Goal: Check status: Check status

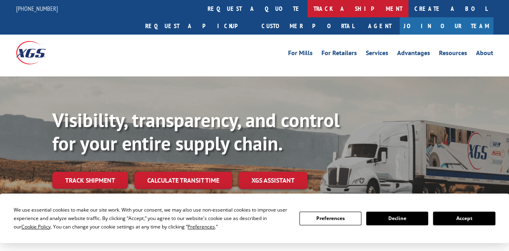
click at [308, 4] on link "track a shipment" at bounding box center [358, 8] width 101 height 17
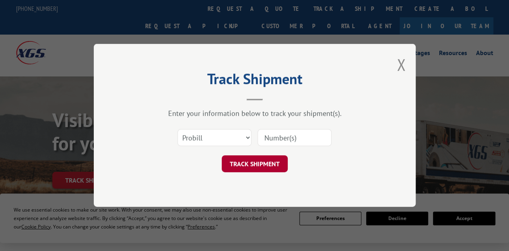
drag, startPoint x: 285, startPoint y: 142, endPoint x: 282, endPoint y: 157, distance: 15.6
click at [285, 142] on input at bounding box center [295, 138] width 74 height 17
paste input "17095068"
click at [274, 163] on button "TRACK SHIPMENT" at bounding box center [255, 164] width 66 height 17
click at [274, 162] on button "TRACK SHIPMENT" at bounding box center [255, 164] width 66 height 17
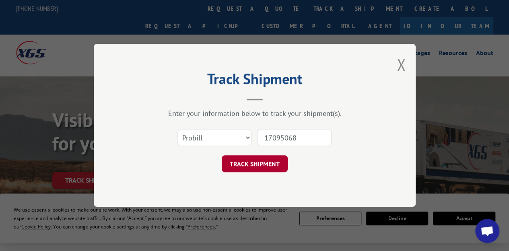
click at [232, 165] on button "TRACK SHIPMENT" at bounding box center [255, 164] width 66 height 17
click at [242, 165] on button "TRACK SHIPMENT" at bounding box center [255, 164] width 66 height 17
click at [244, 164] on button "TRACK SHIPMENT" at bounding box center [255, 164] width 66 height 17
click at [304, 140] on input "17095068" at bounding box center [295, 138] width 74 height 17
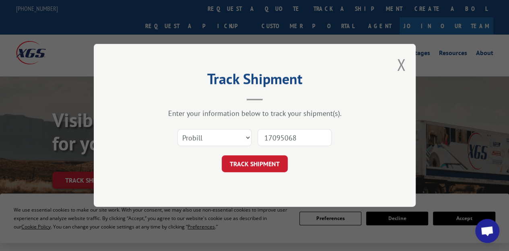
click at [286, 138] on input "17095068" at bounding box center [295, 138] width 74 height 17
click at [300, 137] on input "17095068" at bounding box center [295, 138] width 74 height 17
type input "1"
paste input "17095068"
type input "17095068"
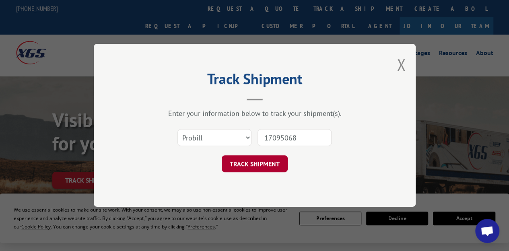
click at [264, 164] on button "TRACK SHIPMENT" at bounding box center [255, 164] width 66 height 17
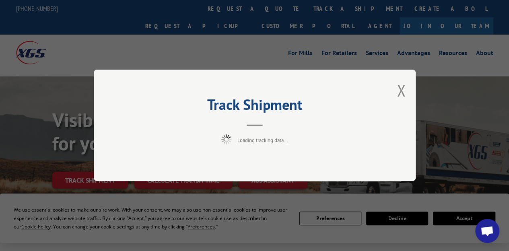
click at [264, 163] on div "Track Shipment Loading tracking data..." at bounding box center [255, 126] width 322 height 112
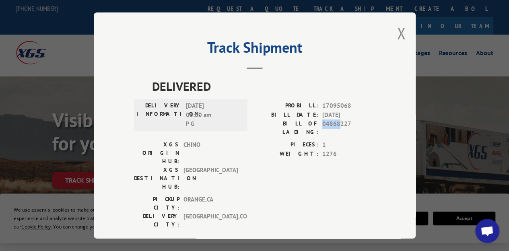
drag, startPoint x: 328, startPoint y: 122, endPoint x: 343, endPoint y: 120, distance: 15.0
drag, startPoint x: 343, startPoint y: 120, endPoint x: 316, endPoint y: 125, distance: 27.0
click at [316, 125] on label "BILL OF LADING:" at bounding box center [287, 128] width 64 height 17
click at [323, 123] on span "04868227" at bounding box center [349, 128] width 53 height 17
drag, startPoint x: 323, startPoint y: 123, endPoint x: 349, endPoint y: 122, distance: 25.8
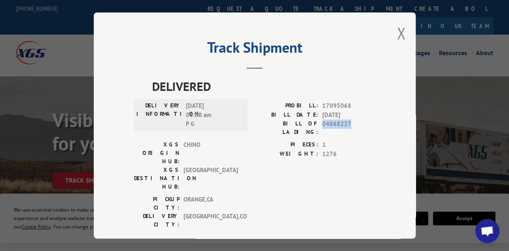
click at [349, 122] on span "04868227" at bounding box center [349, 128] width 53 height 17
copy span "04868227"
click at [399, 38] on button "Close modal" at bounding box center [401, 33] width 9 height 21
